Goal: Task Accomplishment & Management: Manage account settings

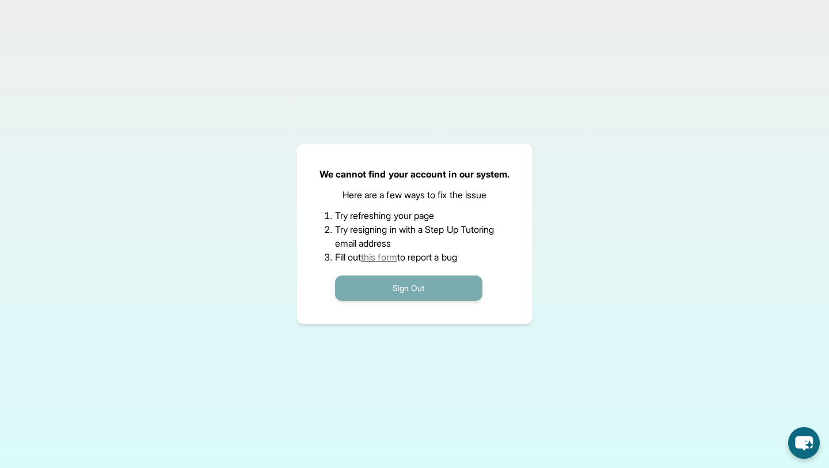
click at [442, 275] on div "Sign Out" at bounding box center [415, 282] width 160 height 37
click at [431, 286] on button "Sign Out" at bounding box center [408, 287] width 147 height 25
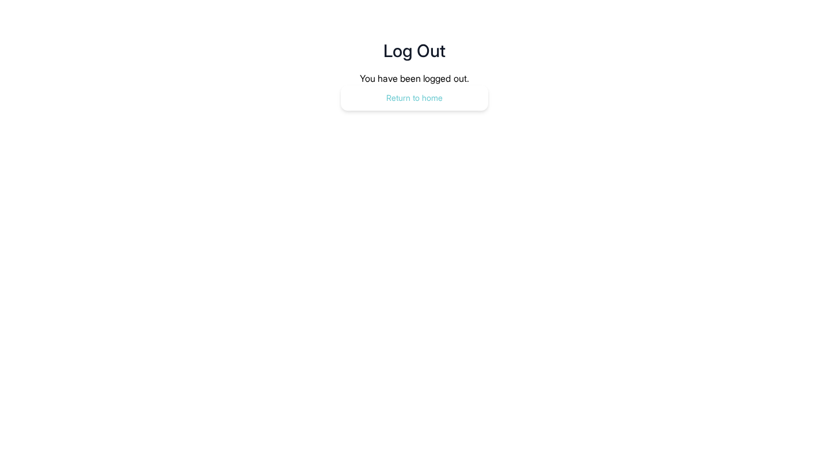
click at [396, 98] on button "Return to home" at bounding box center [414, 97] width 147 height 25
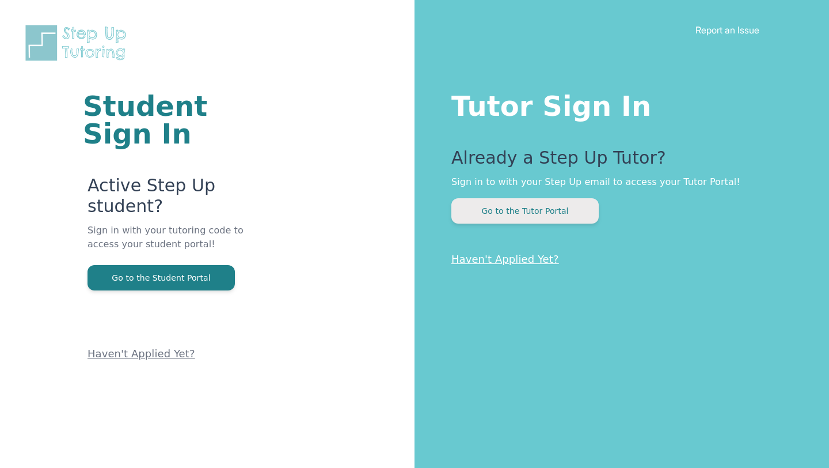
click at [468, 202] on button "Go to the Tutor Portal" at bounding box center [524, 210] width 147 height 25
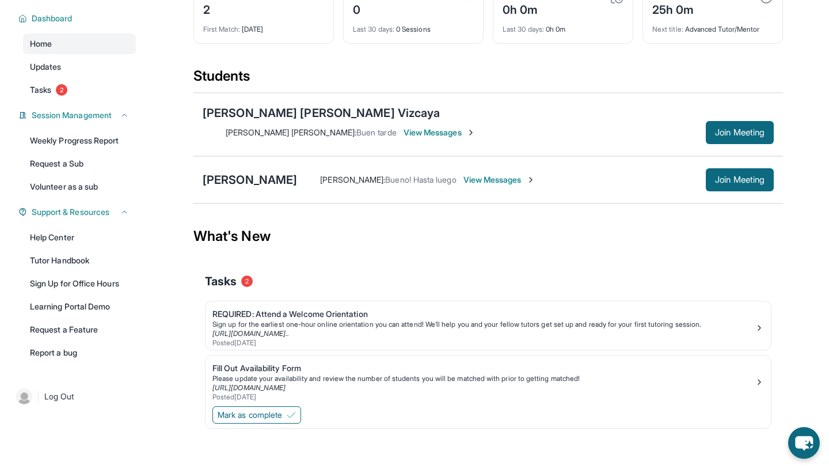
scroll to position [83, 0]
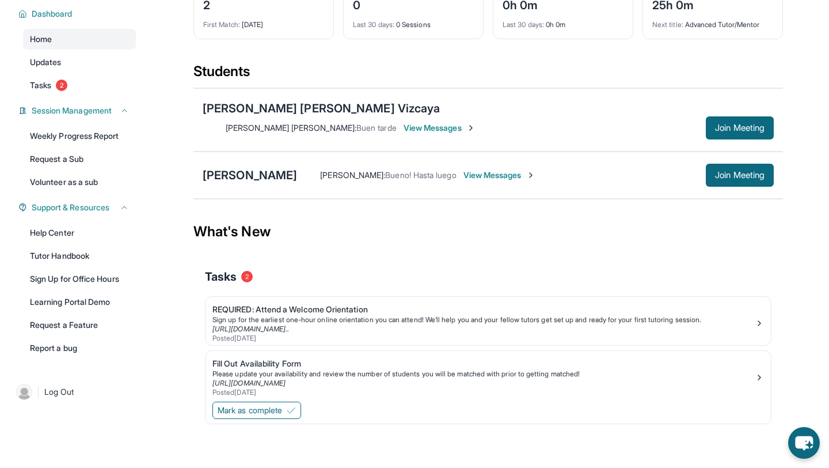
click at [476, 122] on span "View Messages" at bounding box center [440, 128] width 72 height 12
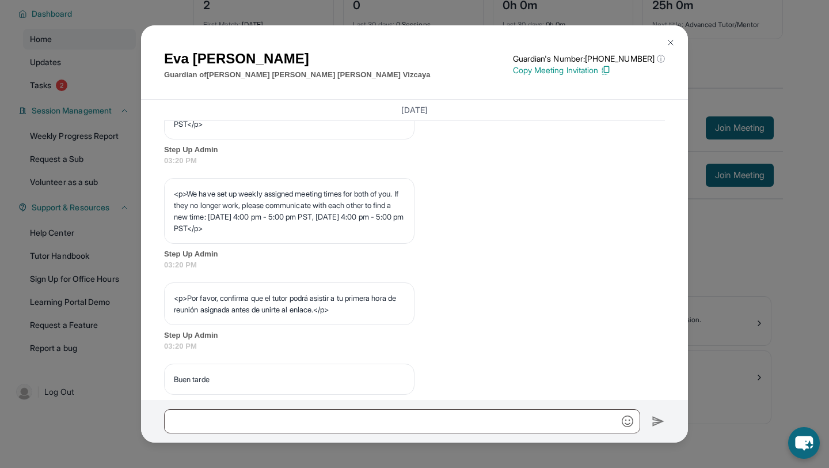
scroll to position [663, 0]
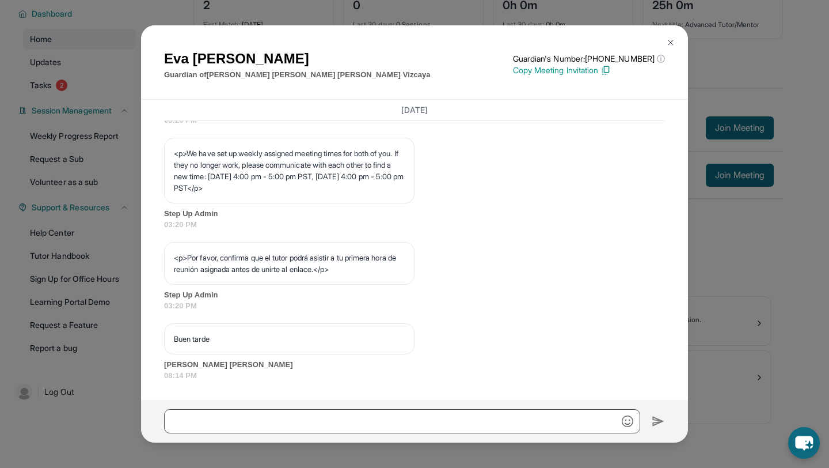
click at [677, 40] on button at bounding box center [670, 42] width 23 height 23
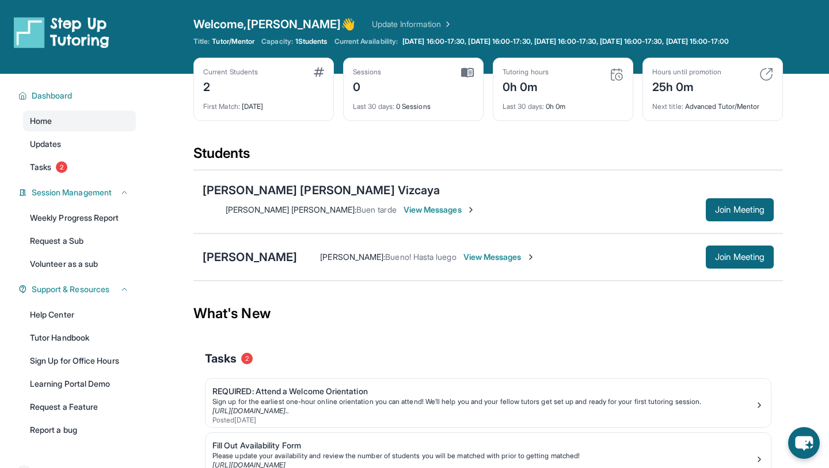
scroll to position [83, 0]
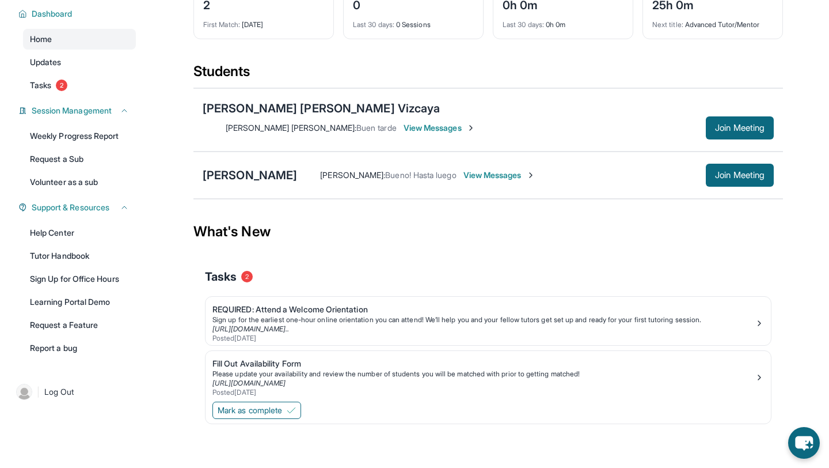
click at [476, 122] on span "View Messages" at bounding box center [440, 128] width 72 height 12
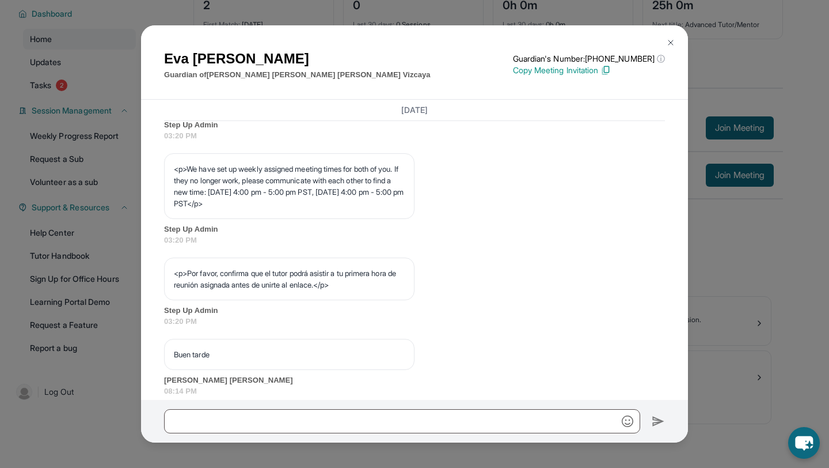
scroll to position [663, 0]
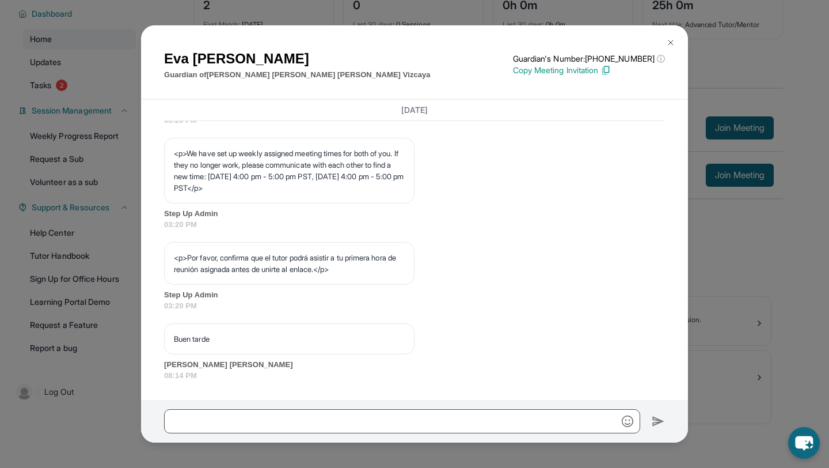
click at [666, 37] on button at bounding box center [670, 42] width 23 height 23
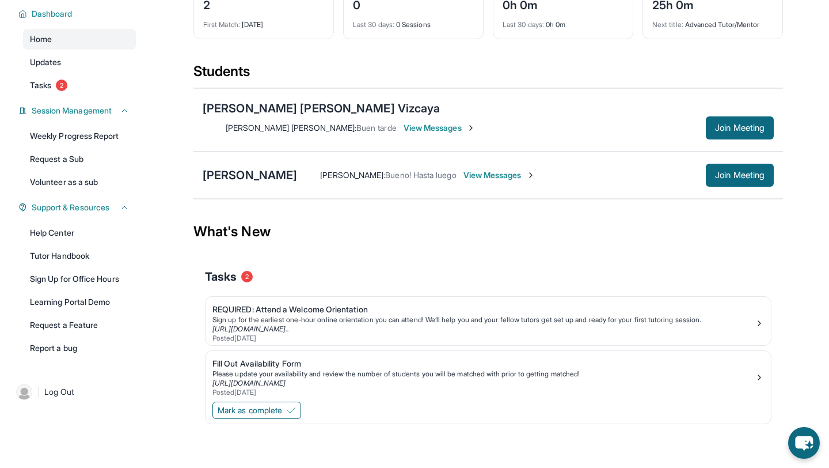
click at [464, 169] on span "View Messages" at bounding box center [500, 175] width 72 height 12
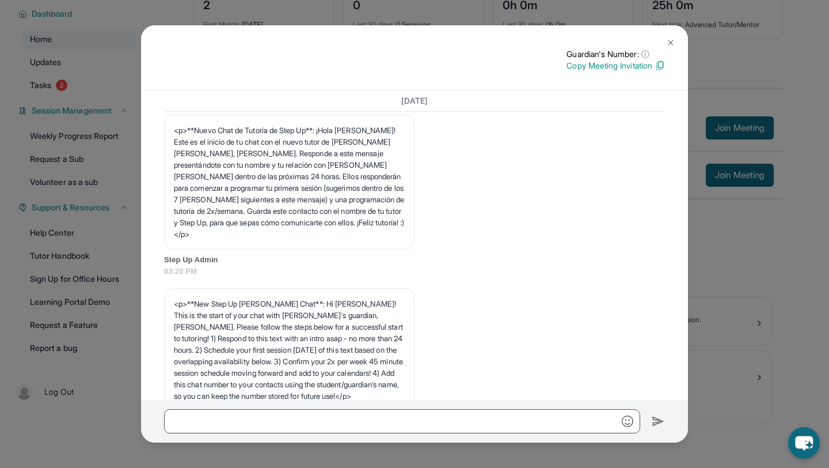
scroll to position [0, 0]
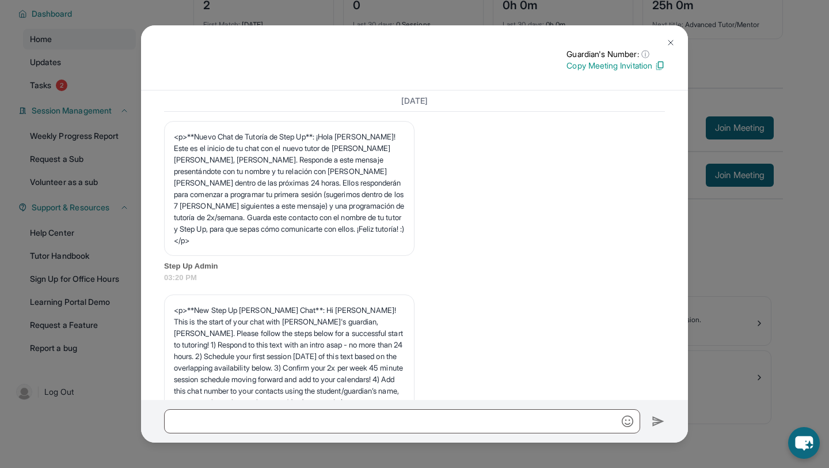
click at [673, 41] on img at bounding box center [670, 42] width 9 height 9
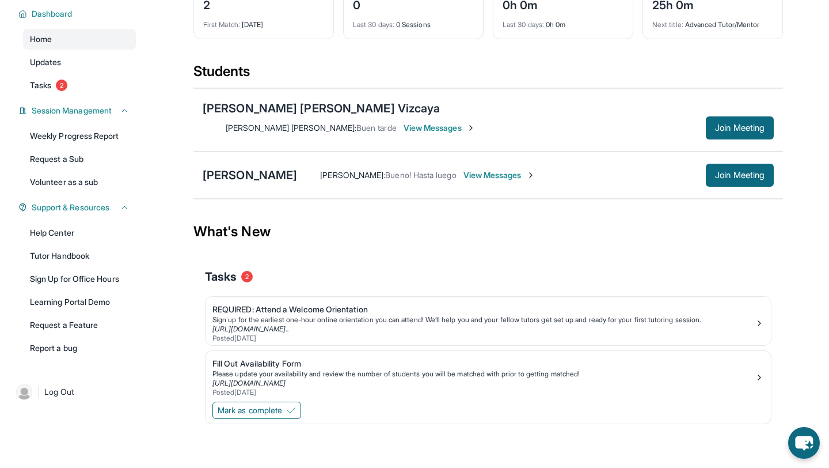
click at [481, 170] on span "View Messages" at bounding box center [500, 175] width 72 height 12
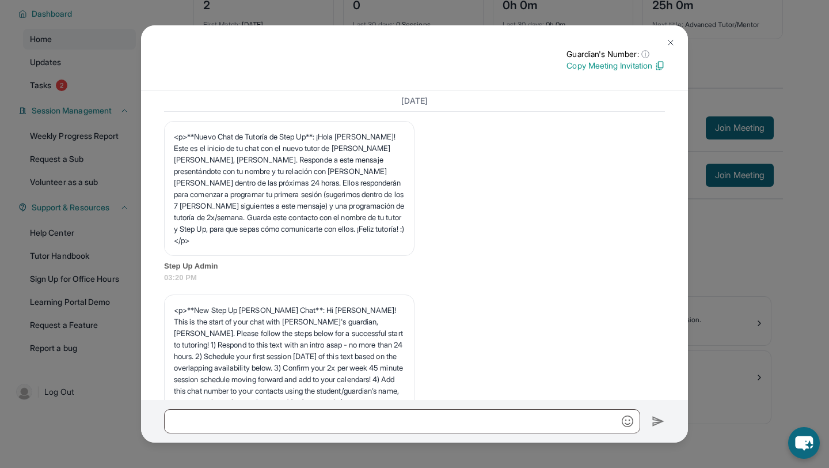
click at [670, 44] on img at bounding box center [670, 42] width 9 height 9
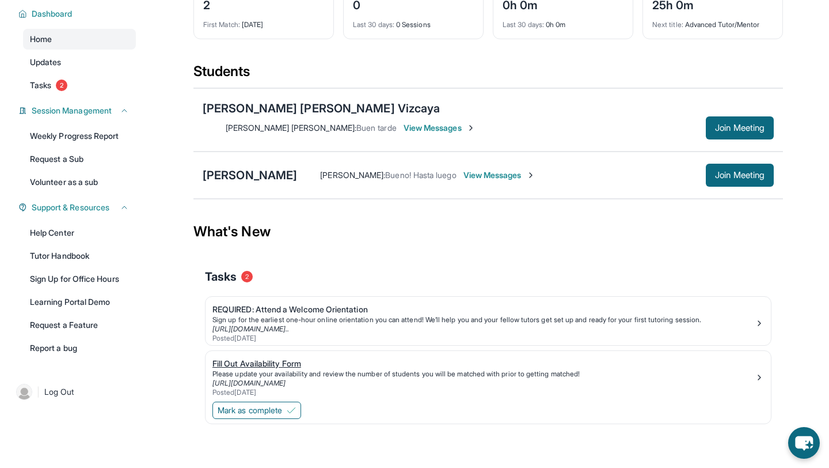
click at [276, 358] on div "Fill Out Availability Form" at bounding box center [483, 364] width 542 height 12
click at [272, 401] on button "Mark as complete" at bounding box center [256, 409] width 89 height 17
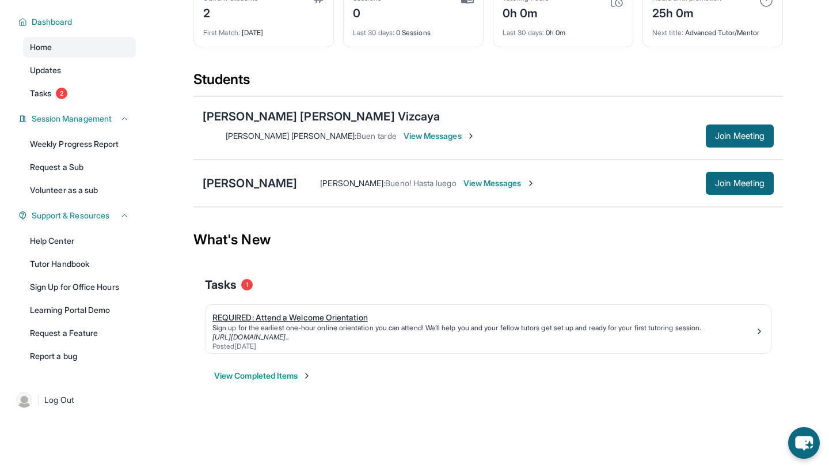
click at [371, 323] on div "Sign up for the earliest one-hour online orientation you can attend! We’ll help…" at bounding box center [483, 327] width 542 height 9
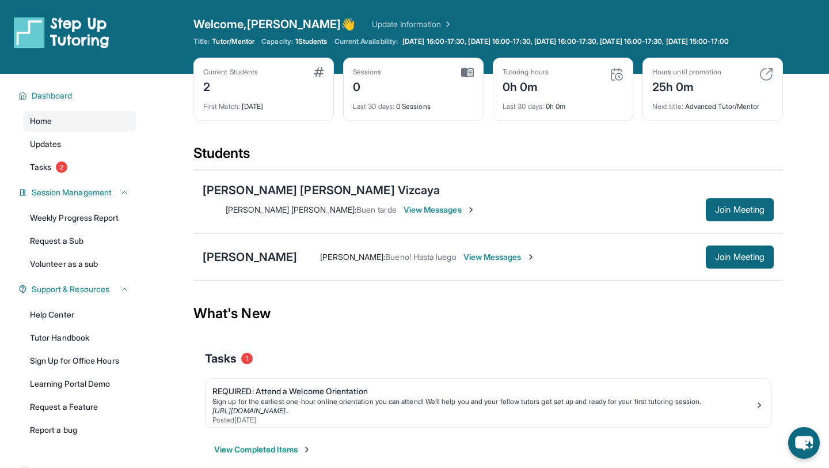
click at [476, 205] on span "View Messages" at bounding box center [440, 210] width 72 height 12
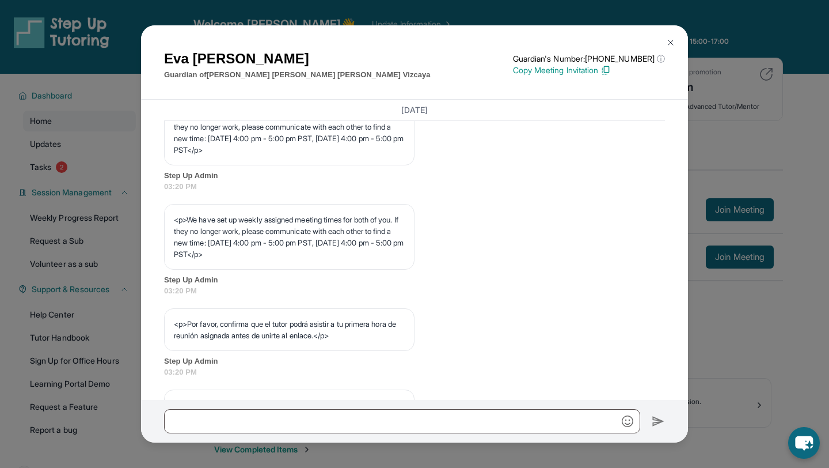
scroll to position [663, 0]
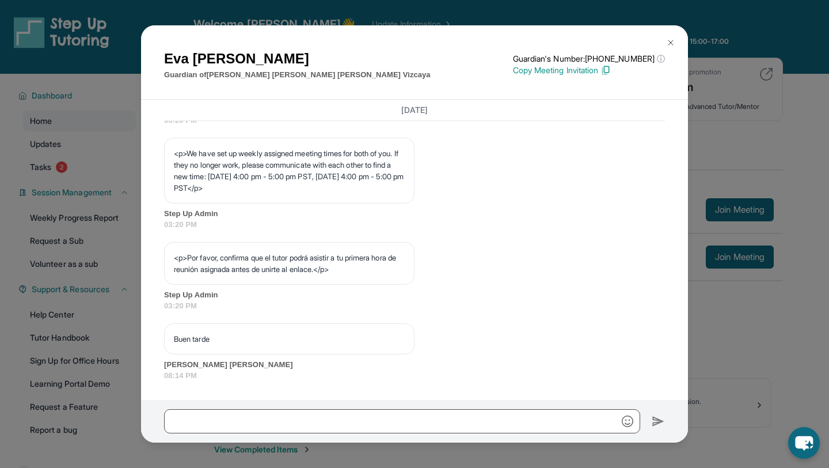
click at [355, 408] on div at bounding box center [414, 421] width 547 height 43
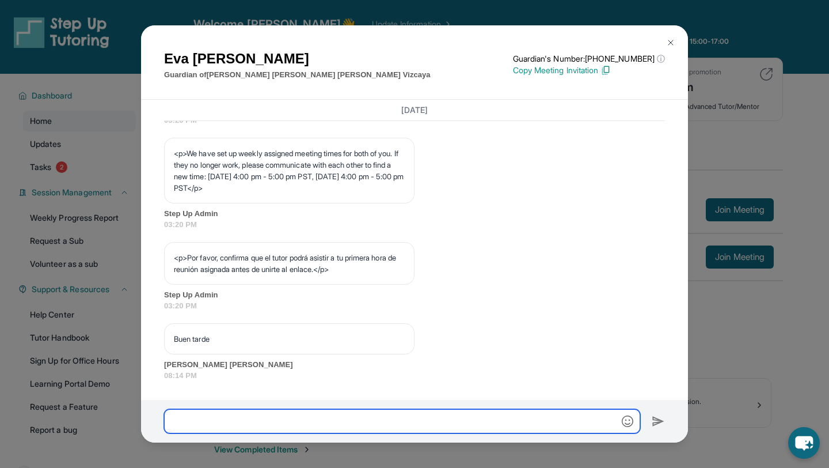
click at [355, 416] on input "text" at bounding box center [402, 421] width 476 height 24
type input "*****"
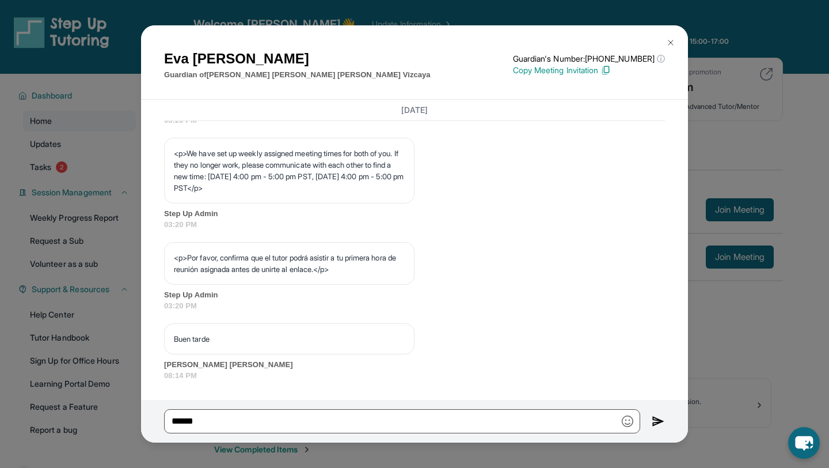
click at [665, 417] on div "*****" at bounding box center [414, 421] width 547 height 43
click at [655, 419] on img at bounding box center [658, 421] width 13 height 14
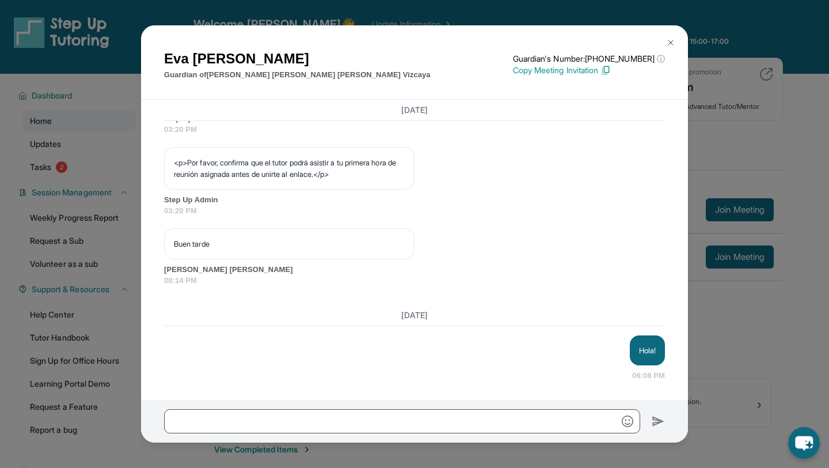
scroll to position [758, 0]
click at [674, 50] on button at bounding box center [670, 42] width 23 height 23
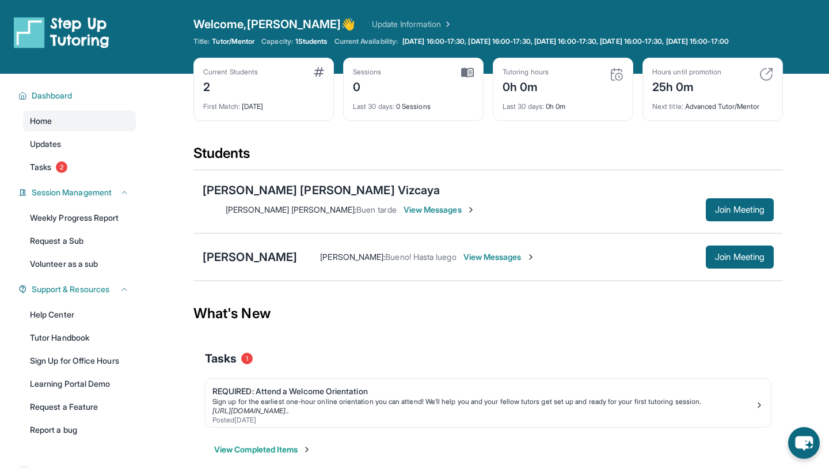
click at [464, 251] on span "View Messages" at bounding box center [500, 257] width 72 height 12
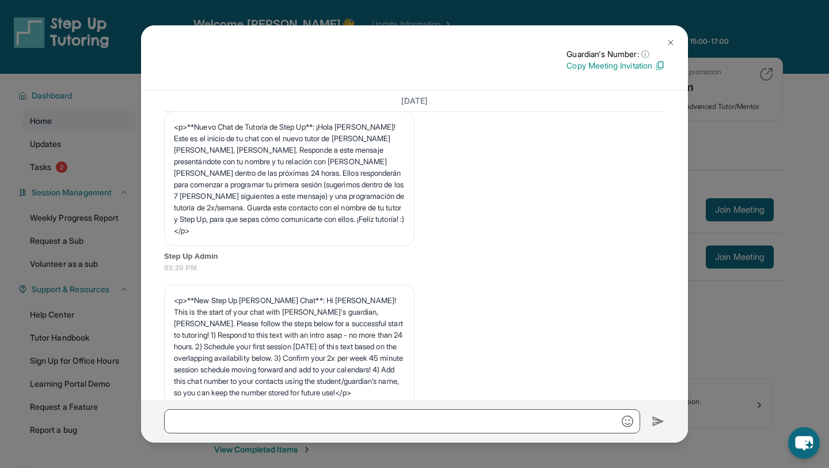
scroll to position [0, 0]
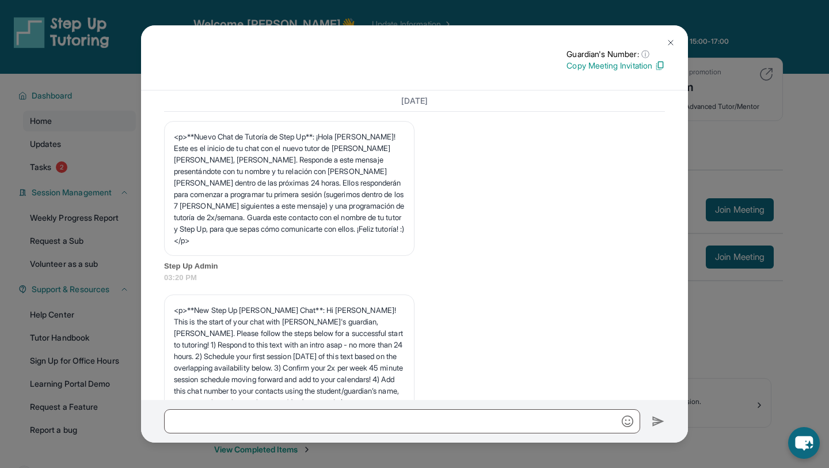
click at [677, 33] on button at bounding box center [670, 42] width 23 height 23
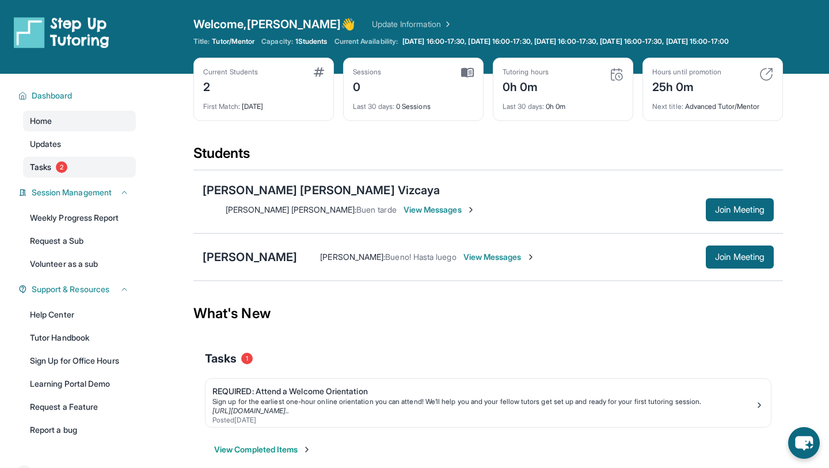
click at [82, 177] on link "Tasks 2" at bounding box center [79, 167] width 113 height 21
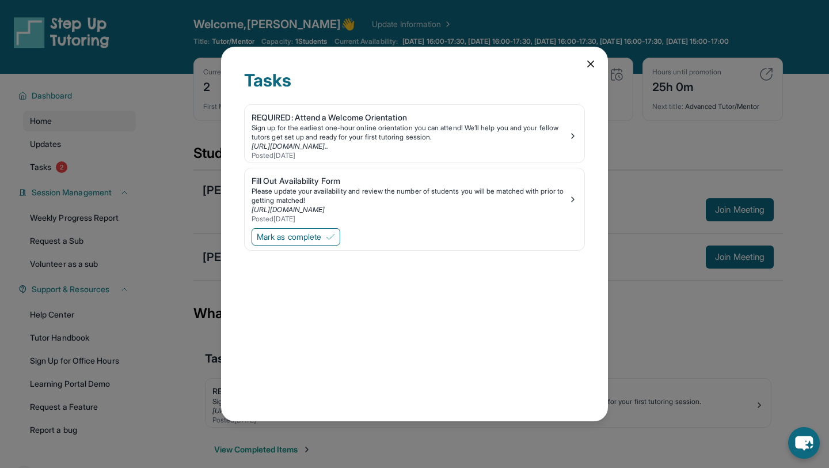
click at [587, 70] on div "Tasks REQUIRED: Attend a Welcome Orientation Sign up for the earliest one-hour …" at bounding box center [414, 234] width 387 height 374
click at [589, 69] on icon at bounding box center [591, 64] width 12 height 12
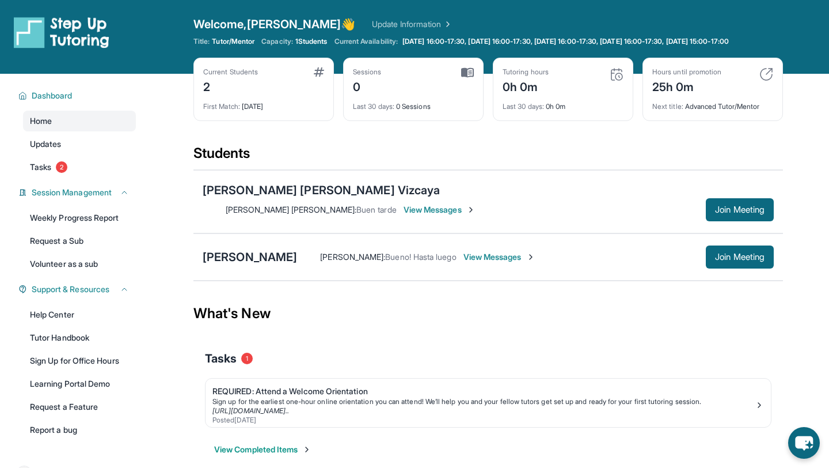
click at [476, 204] on span "View Messages" at bounding box center [440, 210] width 72 height 12
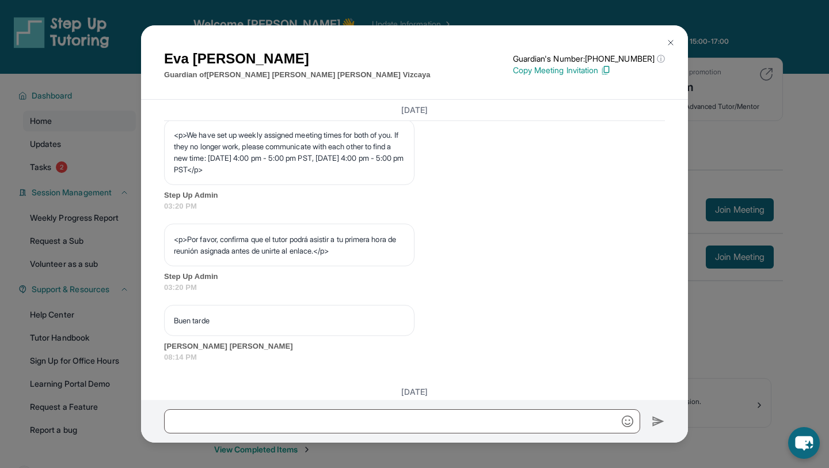
scroll to position [758, 0]
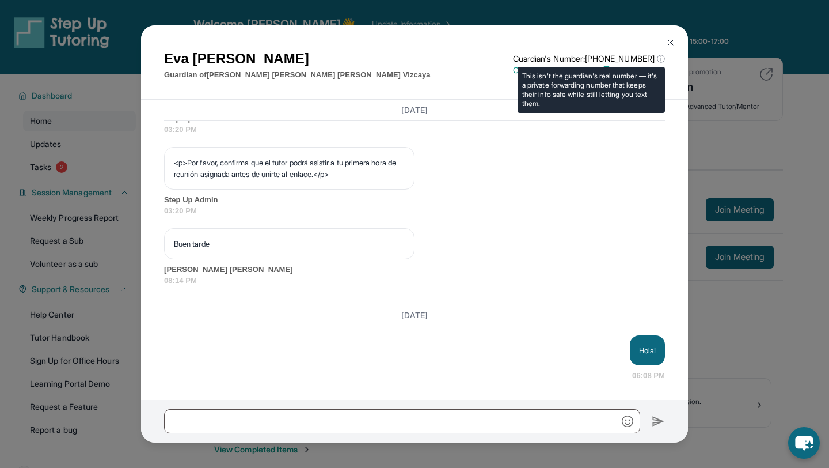
click at [663, 59] on span "ⓘ" at bounding box center [661, 59] width 8 height 12
drag, startPoint x: 597, startPoint y: 56, endPoint x: 652, endPoint y: 55, distance: 55.3
click at [652, 55] on p "Guardian's Number: [PHONE_NUMBER] ⓘ" at bounding box center [589, 59] width 152 height 12
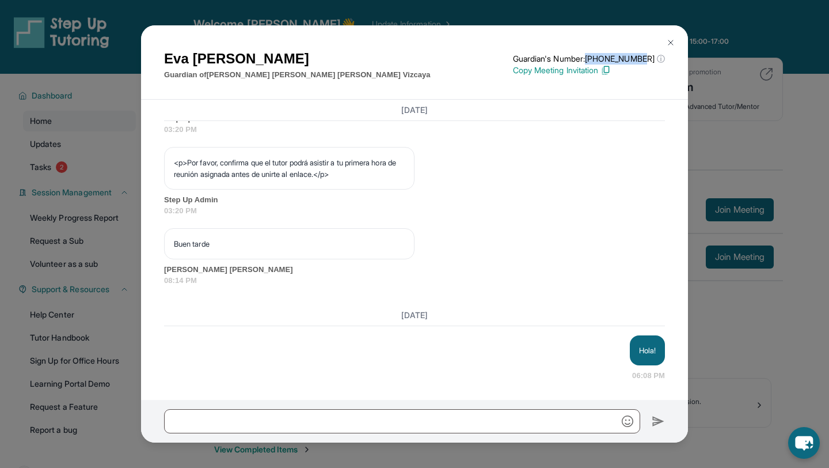
click at [667, 41] on img at bounding box center [670, 42] width 9 height 9
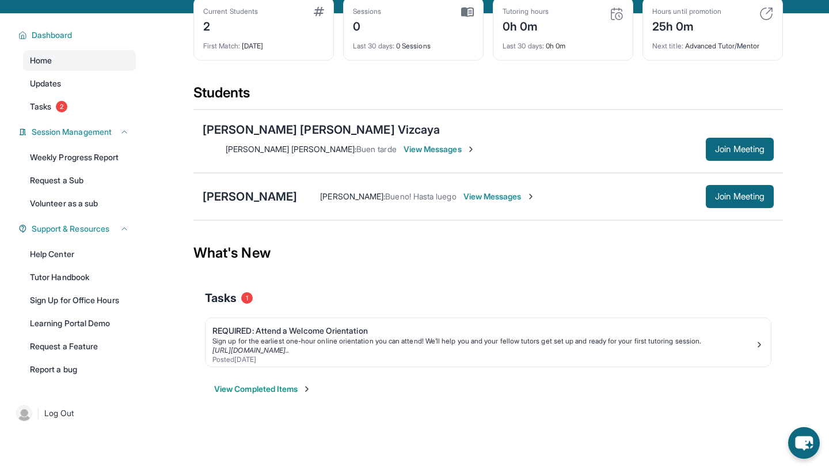
scroll to position [56, 0]
